Goal: Transaction & Acquisition: Purchase product/service

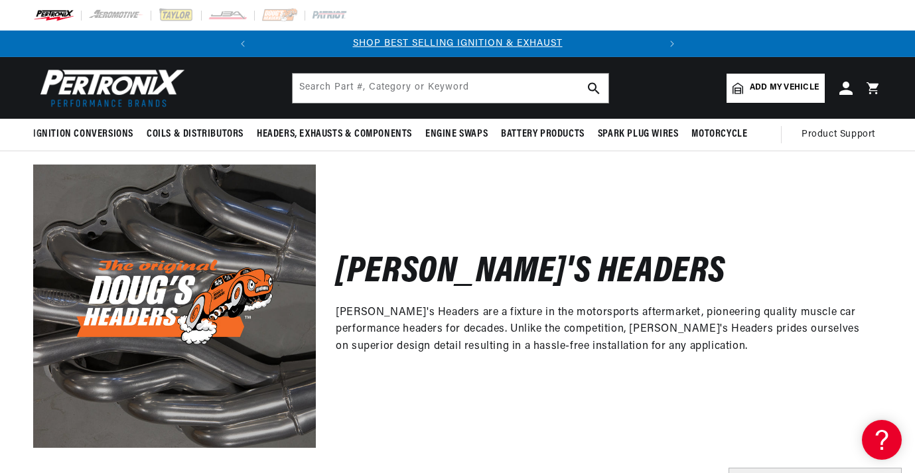
click at [393, 323] on p "Doug's Headers are a fixture in the motorsports aftermarket, pioneering quality…" at bounding box center [599, 330] width 526 height 51
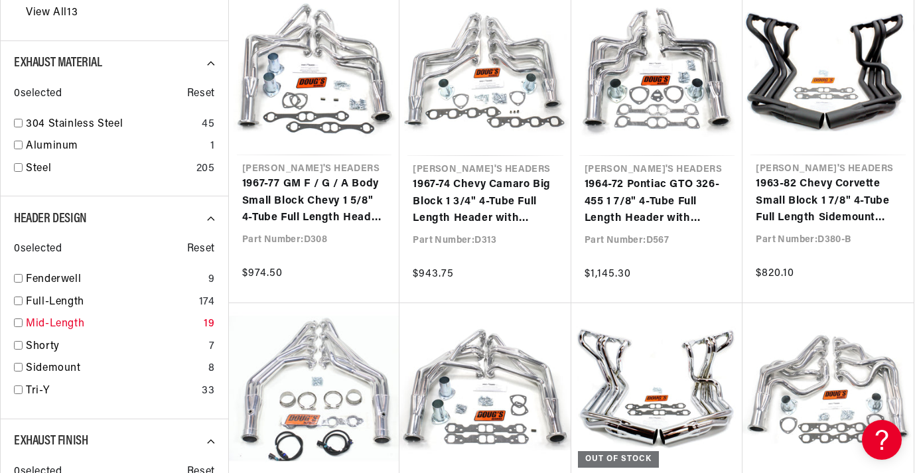
click at [18, 324] on input "checkbox" at bounding box center [18, 323] width 9 height 9
checkbox input "true"
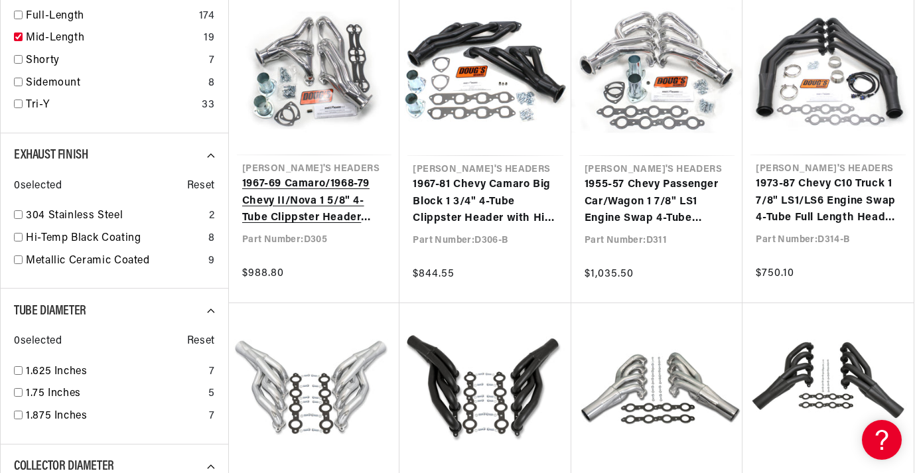
scroll to position [0, 402]
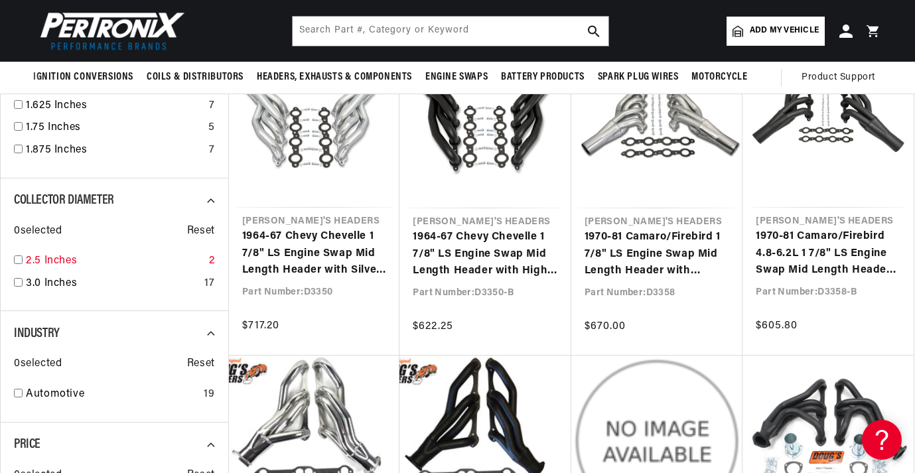
click at [17, 262] on input "checkbox" at bounding box center [18, 260] width 9 height 9
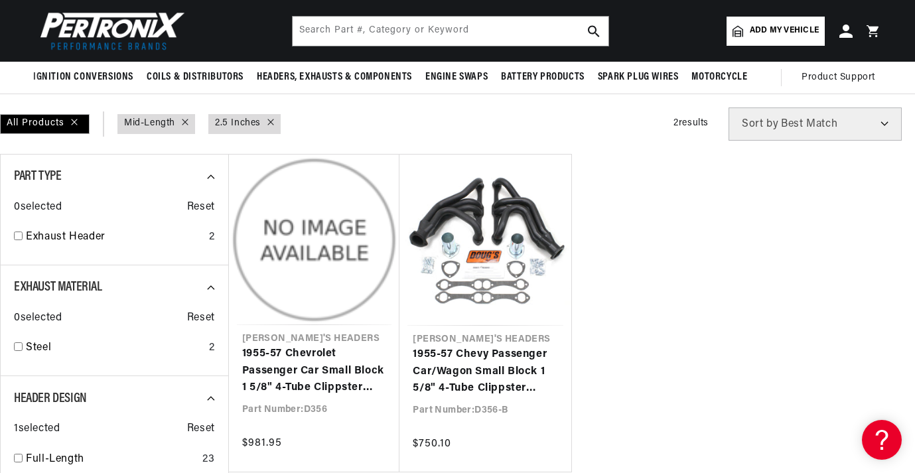
scroll to position [361, 0]
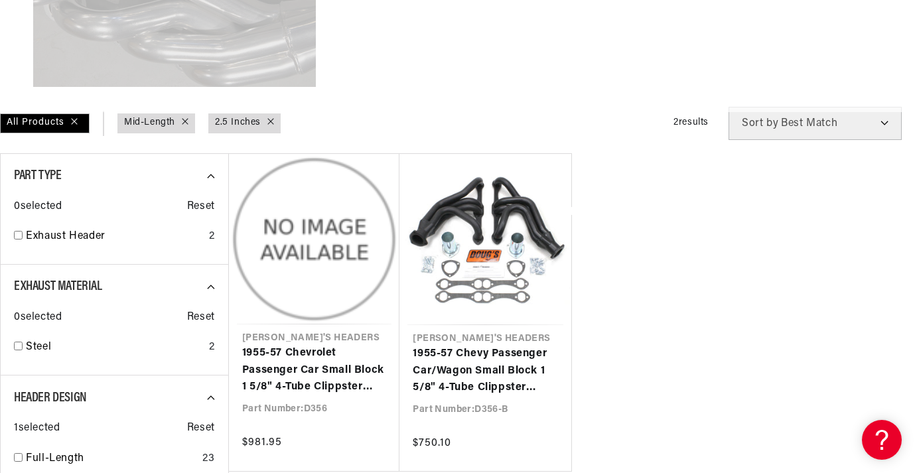
scroll to position [0, 402]
checkbox input "false"
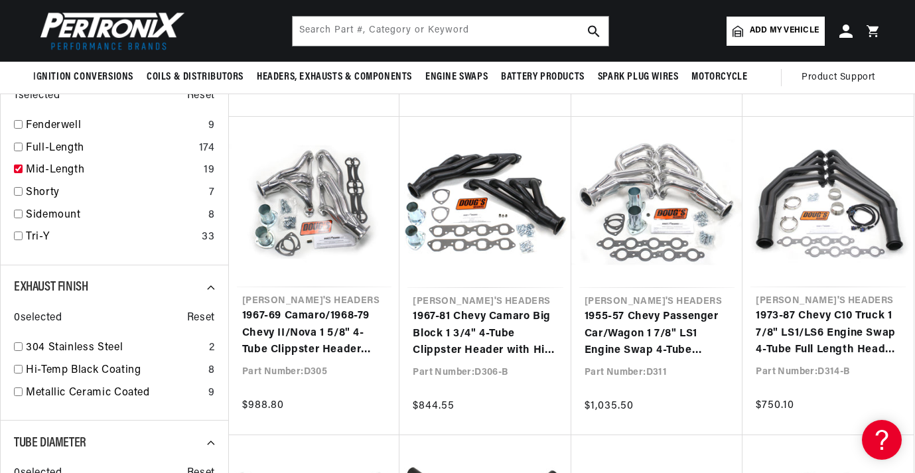
scroll to position [0, 0]
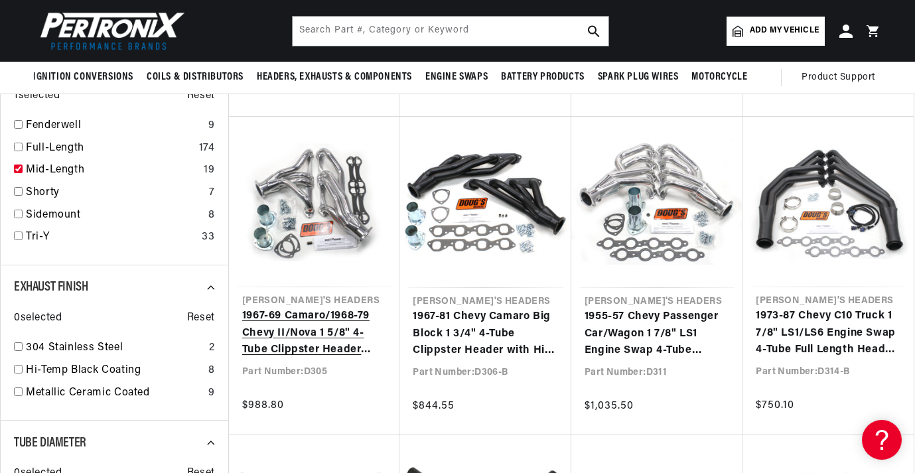
click at [308, 308] on link "1967-69 Camaro/1968-79 Chevy II/Nova 1 5/8" 4-Tube Clippster Header with Metall…" at bounding box center [314, 333] width 145 height 51
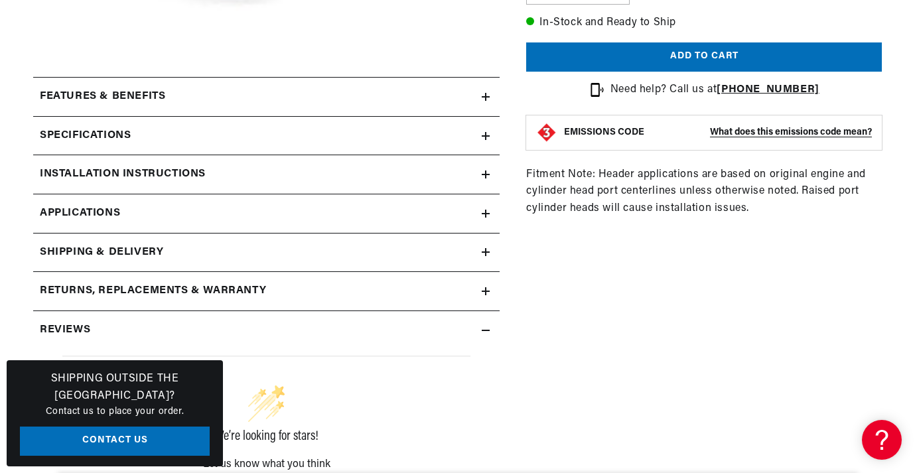
scroll to position [0, 402]
click at [114, 94] on h2 "Features & Benefits" at bounding box center [102, 96] width 125 height 17
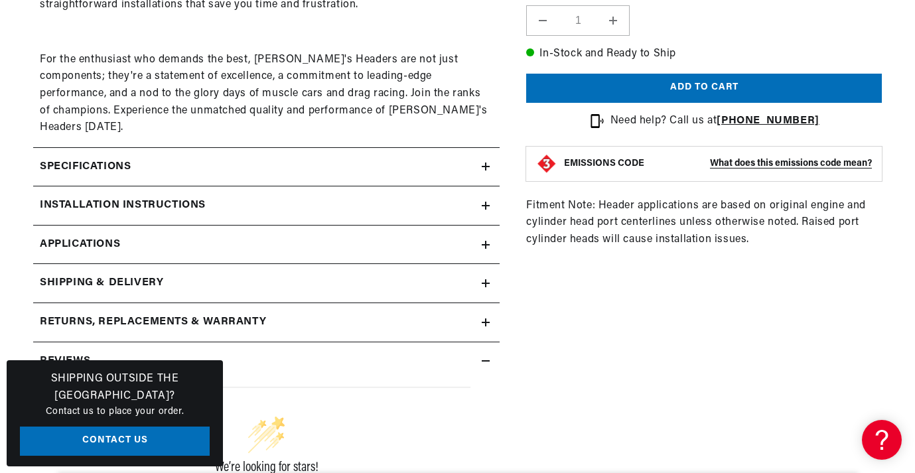
scroll to position [942, 0]
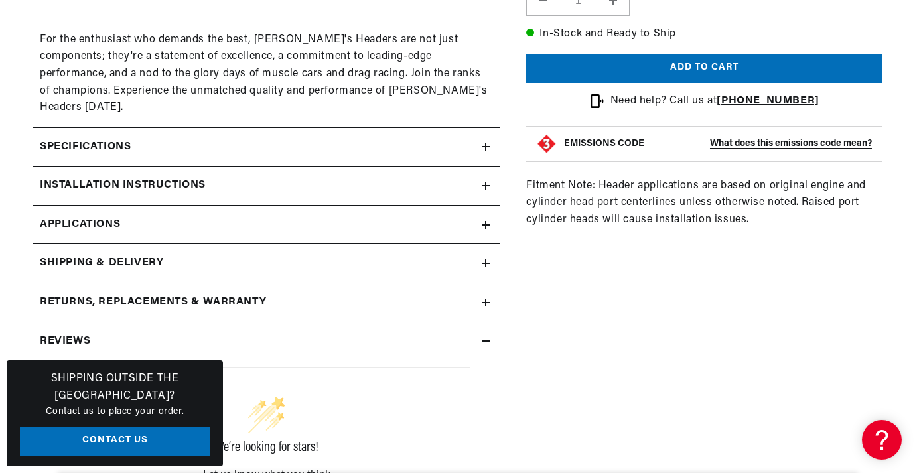
click at [100, 139] on h2 "Specifications" at bounding box center [85, 147] width 91 height 17
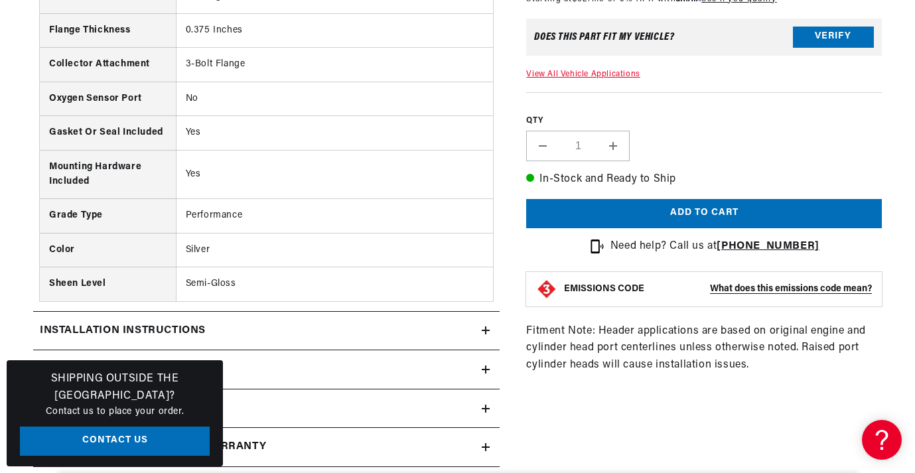
scroll to position [1479, 0]
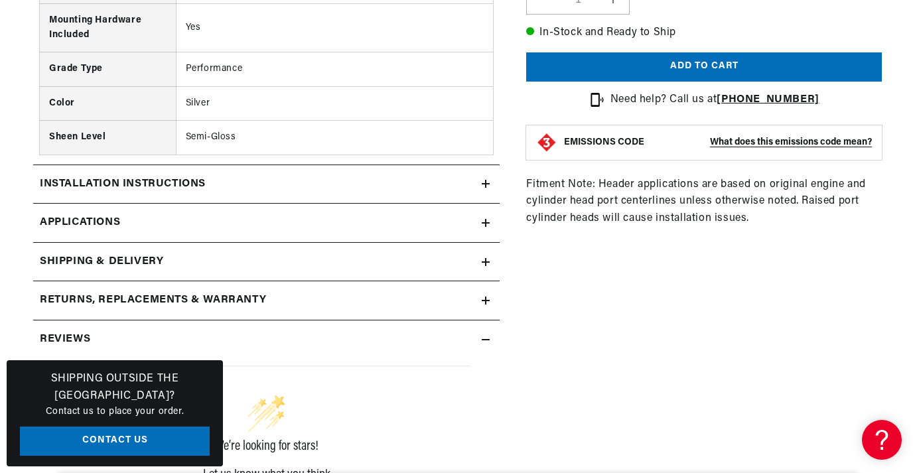
click at [153, 176] on h2 "Installation instructions" at bounding box center [123, 184] width 166 height 17
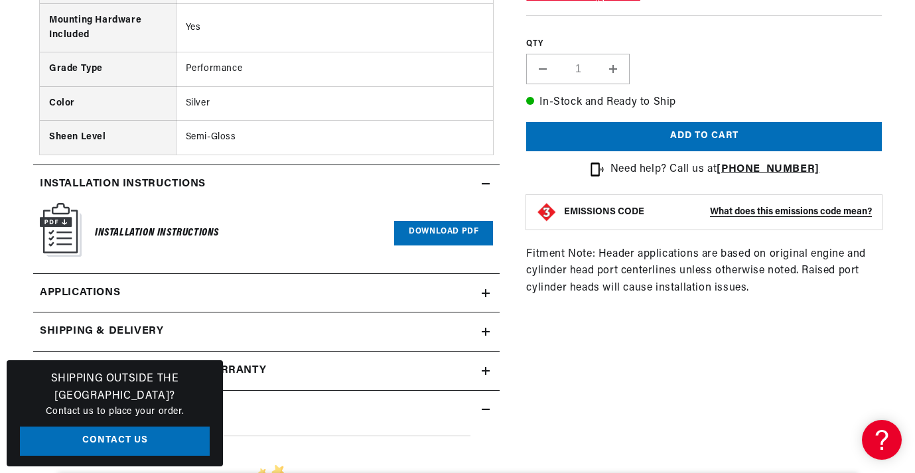
scroll to position [0, 402]
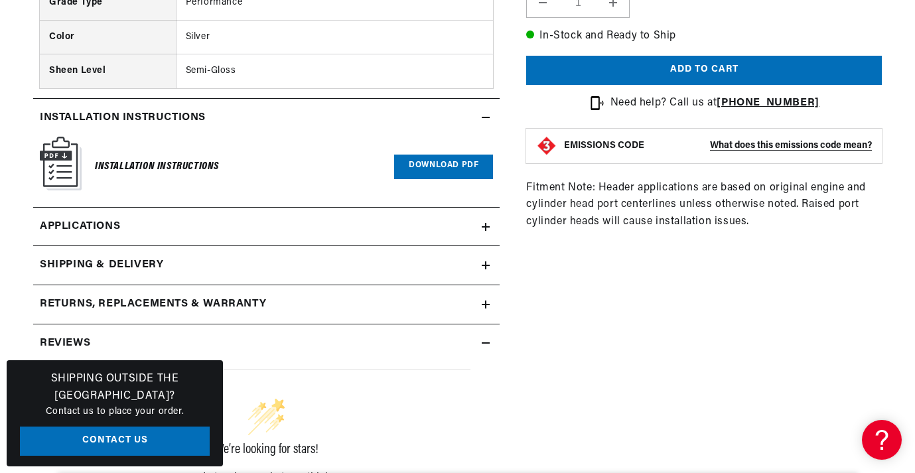
click at [381, 210] on link "Applications" at bounding box center [266, 227] width 467 height 39
